Goal: Download file/media

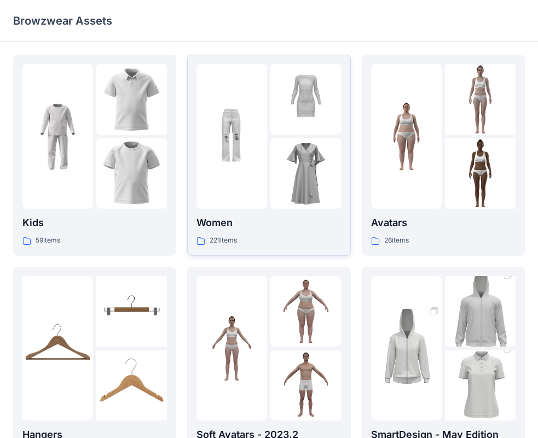
click at [247, 172] on div at bounding box center [231, 136] width 71 height 144
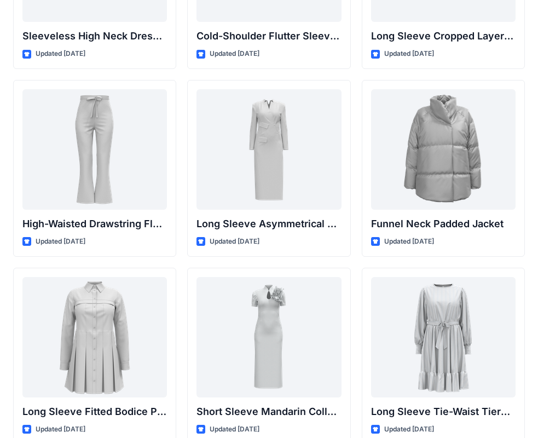
scroll to position [4055, 0]
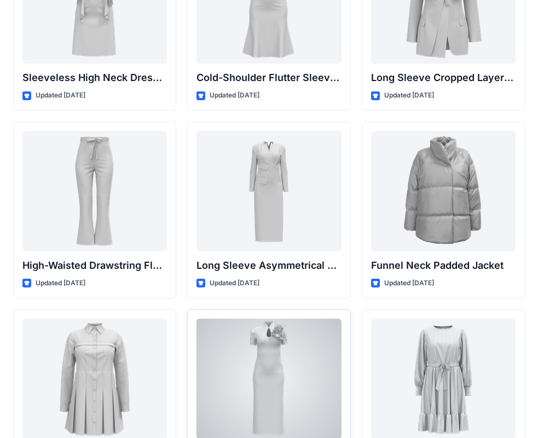
click at [291, 352] on div at bounding box center [268, 378] width 144 height 120
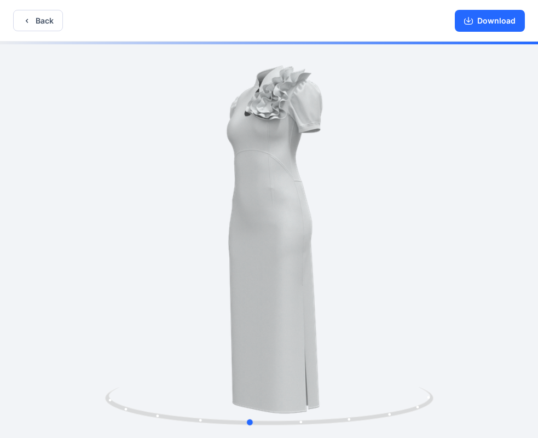
drag, startPoint x: 329, startPoint y: 191, endPoint x: 316, endPoint y: 288, distance: 98.2
click at [317, 290] on div at bounding box center [269, 241] width 538 height 398
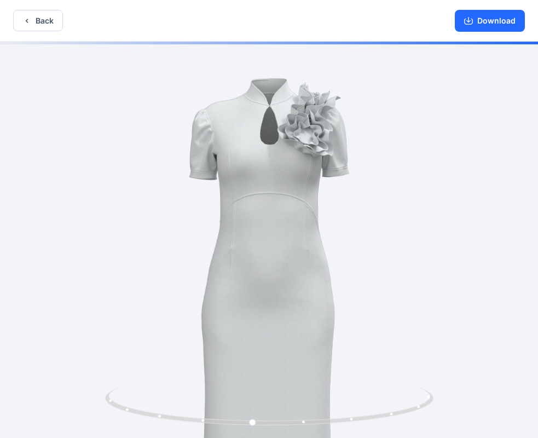
drag, startPoint x: 281, startPoint y: 139, endPoint x: 270, endPoint y: 290, distance: 151.4
click at [281, 312] on img at bounding box center [269, 323] width 562 height 562
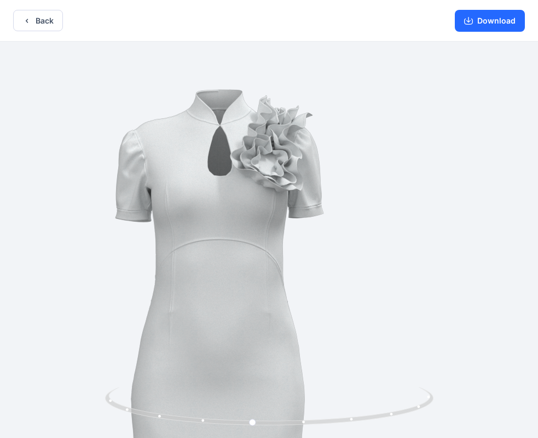
drag, startPoint x: 300, startPoint y: 176, endPoint x: 177, endPoint y: 223, distance: 131.2
click at [238, 263] on img at bounding box center [219, 408] width 732 height 732
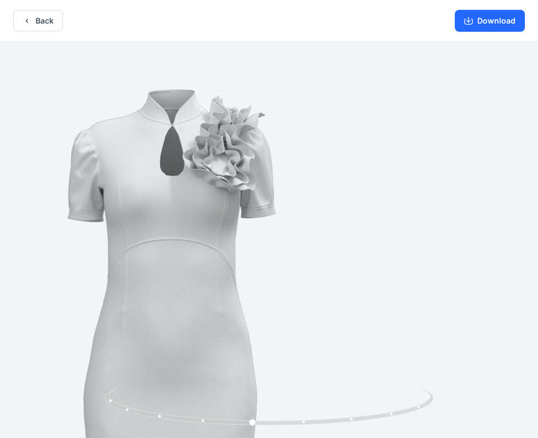
drag, startPoint x: 347, startPoint y: 211, endPoint x: 190, endPoint y: 251, distance: 162.0
click at [194, 251] on img at bounding box center [171, 408] width 732 height 732
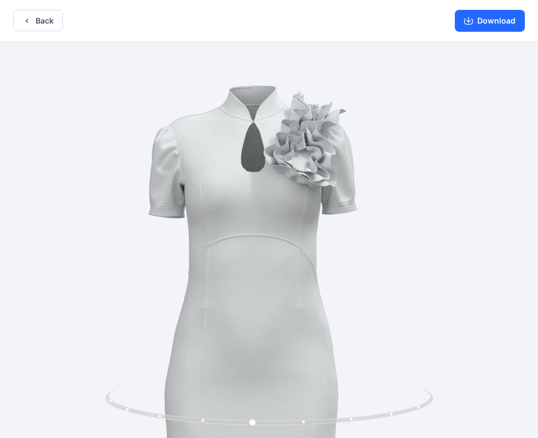
drag, startPoint x: 265, startPoint y: 238, endPoint x: 308, endPoint y: 237, distance: 42.7
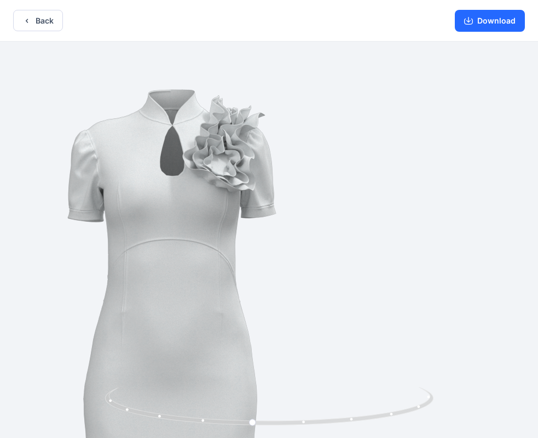
drag, startPoint x: 298, startPoint y: 265, endPoint x: 100, endPoint y: 256, distance: 198.2
click at [133, 266] on img at bounding box center [171, 408] width 732 height 732
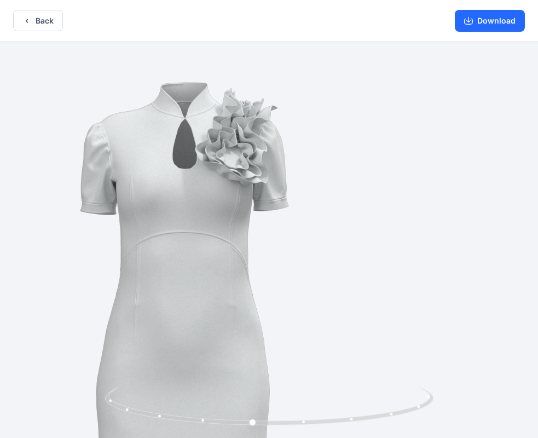
drag, startPoint x: 92, startPoint y: 254, endPoint x: 274, endPoint y: 314, distance: 191.3
click at [241, 284] on img at bounding box center [184, 400] width 732 height 732
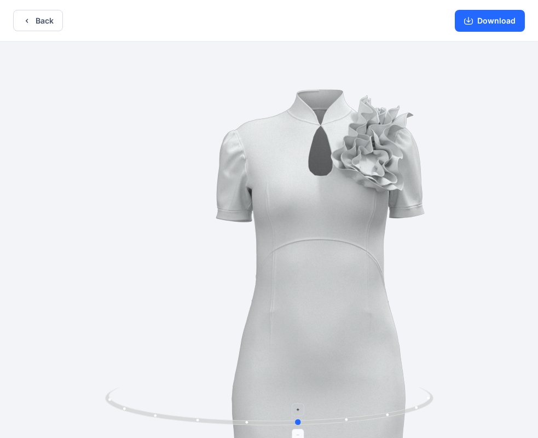
drag, startPoint x: 253, startPoint y: 422, endPoint x: 308, endPoint y: 426, distance: 56.0
click at [308, 426] on icon at bounding box center [270, 407] width 331 height 41
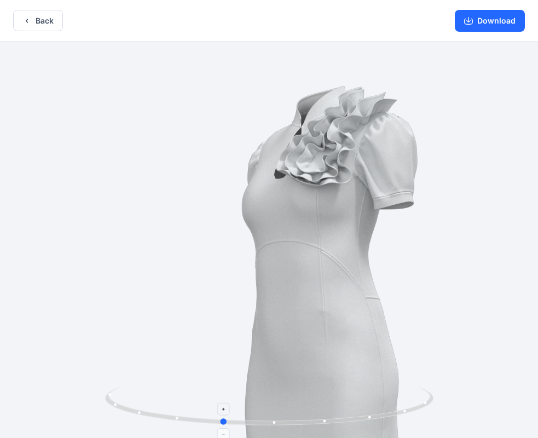
drag, startPoint x: 309, startPoint y: 426, endPoint x: 223, endPoint y: 418, distance: 86.8
click at [223, 418] on icon at bounding box center [270, 407] width 331 height 41
drag, startPoint x: 225, startPoint y: 420, endPoint x: 243, endPoint y: 423, distance: 18.3
click at [243, 423] on circle at bounding box center [240, 421] width 7 height 7
drag, startPoint x: 240, startPoint y: 424, endPoint x: 270, endPoint y: 422, distance: 30.7
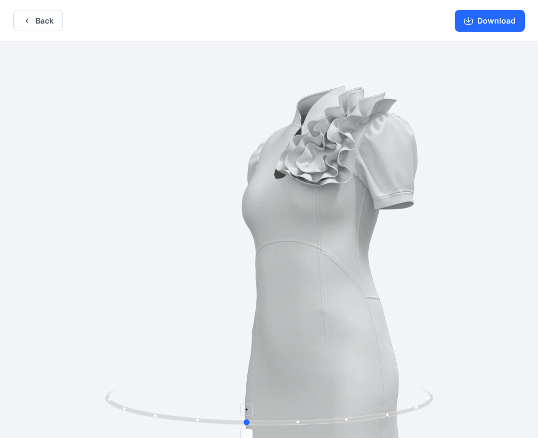
click at [288, 424] on icon at bounding box center [270, 407] width 331 height 41
drag, startPoint x: 285, startPoint y: 422, endPoint x: 218, endPoint y: 418, distance: 66.8
click at [218, 418] on icon at bounding box center [270, 407] width 331 height 41
click at [226, 411] on foreignobject at bounding box center [222, 408] width 13 height 13
click at [225, 408] on foreignobject at bounding box center [222, 408] width 13 height 13
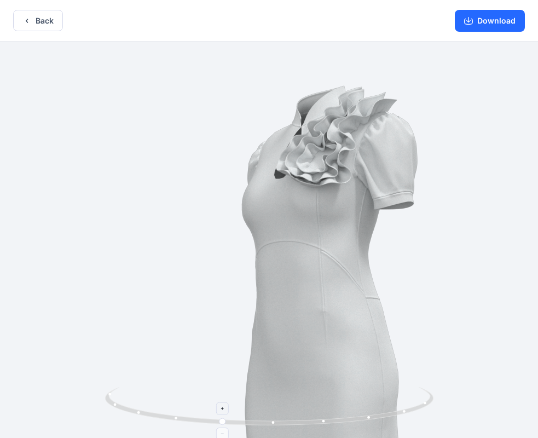
click at [225, 408] on foreignobject at bounding box center [222, 408] width 13 height 13
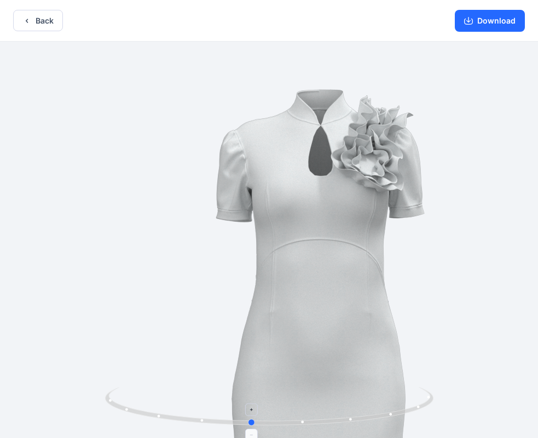
drag, startPoint x: 223, startPoint y: 409, endPoint x: 253, endPoint y: 403, distance: 30.7
click at [253, 410] on foreignobject at bounding box center [251, 409] width 13 height 13
drag, startPoint x: 251, startPoint y: 420, endPoint x: 263, endPoint y: 420, distance: 12.6
click at [263, 420] on circle at bounding box center [264, 422] width 7 height 7
drag, startPoint x: 263, startPoint y: 420, endPoint x: 282, endPoint y: 424, distance: 19.1
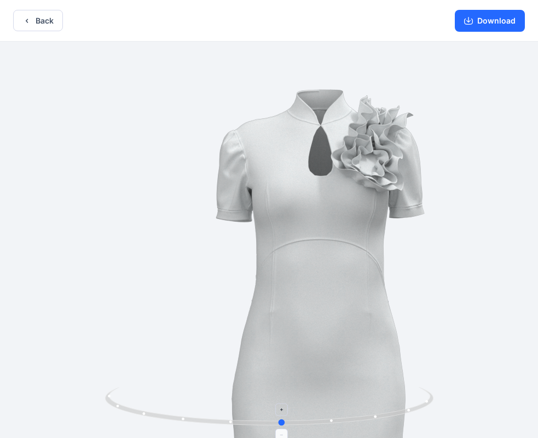
click at [282, 424] on circle at bounding box center [282, 422] width 7 height 7
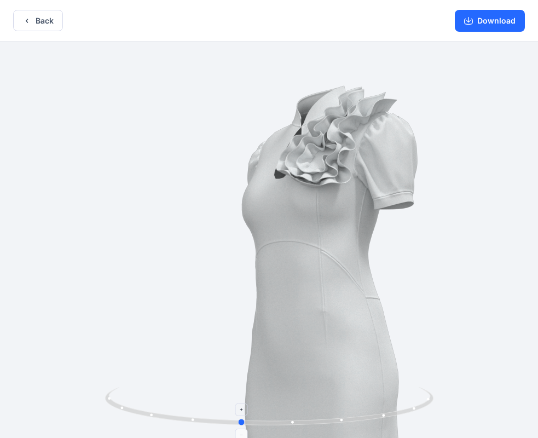
drag, startPoint x: 282, startPoint y: 424, endPoint x: 226, endPoint y: 416, distance: 56.3
click at [226, 416] on icon at bounding box center [270, 407] width 331 height 41
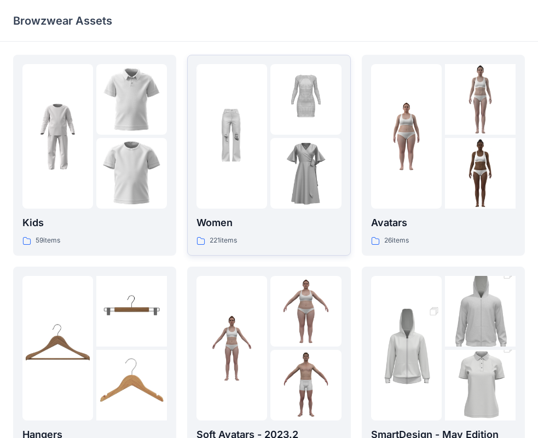
click at [266, 144] on div at bounding box center [231, 136] width 71 height 144
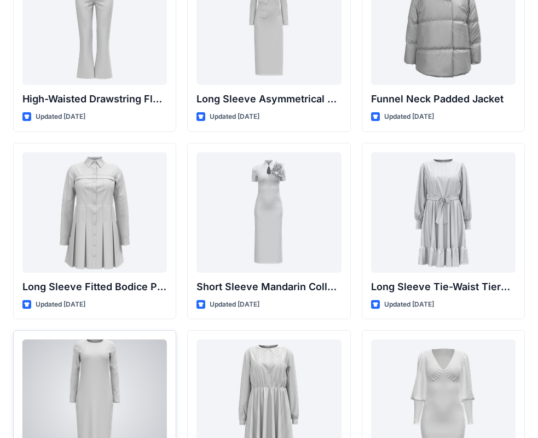
scroll to position [4385, 0]
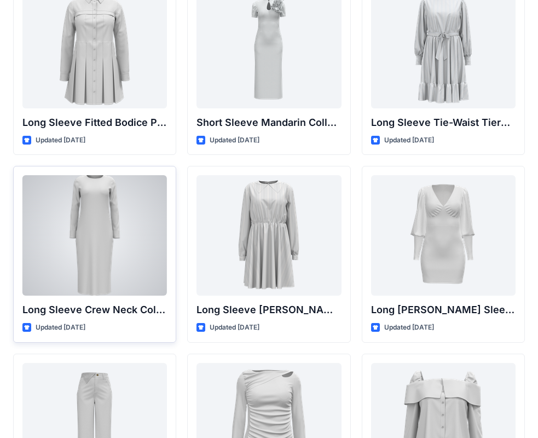
click at [106, 231] on div at bounding box center [94, 235] width 144 height 120
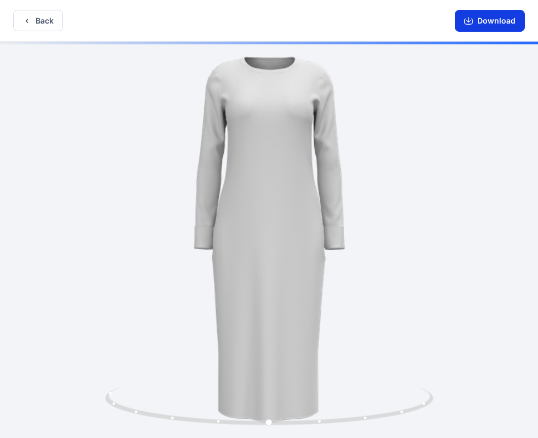
click at [504, 18] on button "Download" at bounding box center [490, 21] width 70 height 22
